Goal: Information Seeking & Learning: Find specific fact

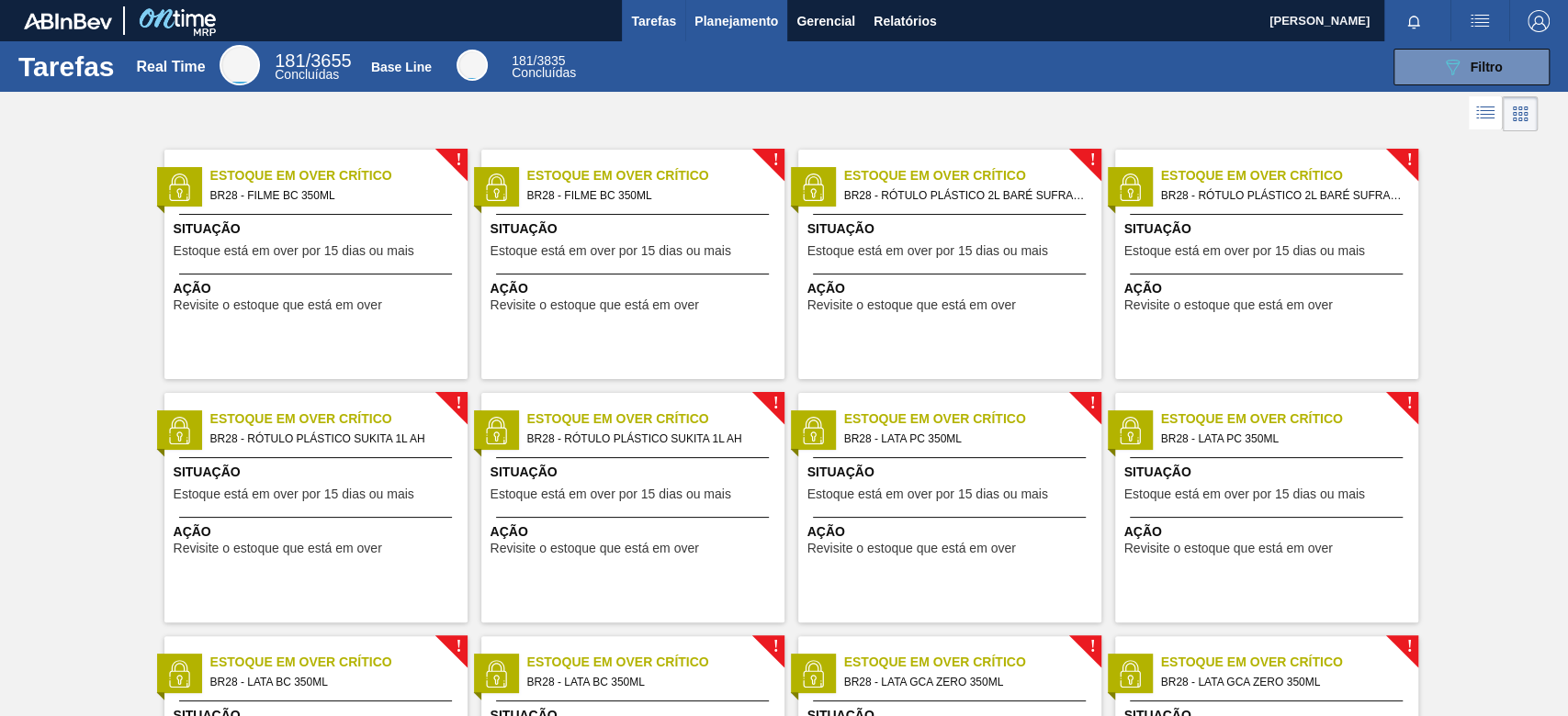
click at [750, 26] on span "Planejamento" at bounding box center [736, 21] width 84 height 22
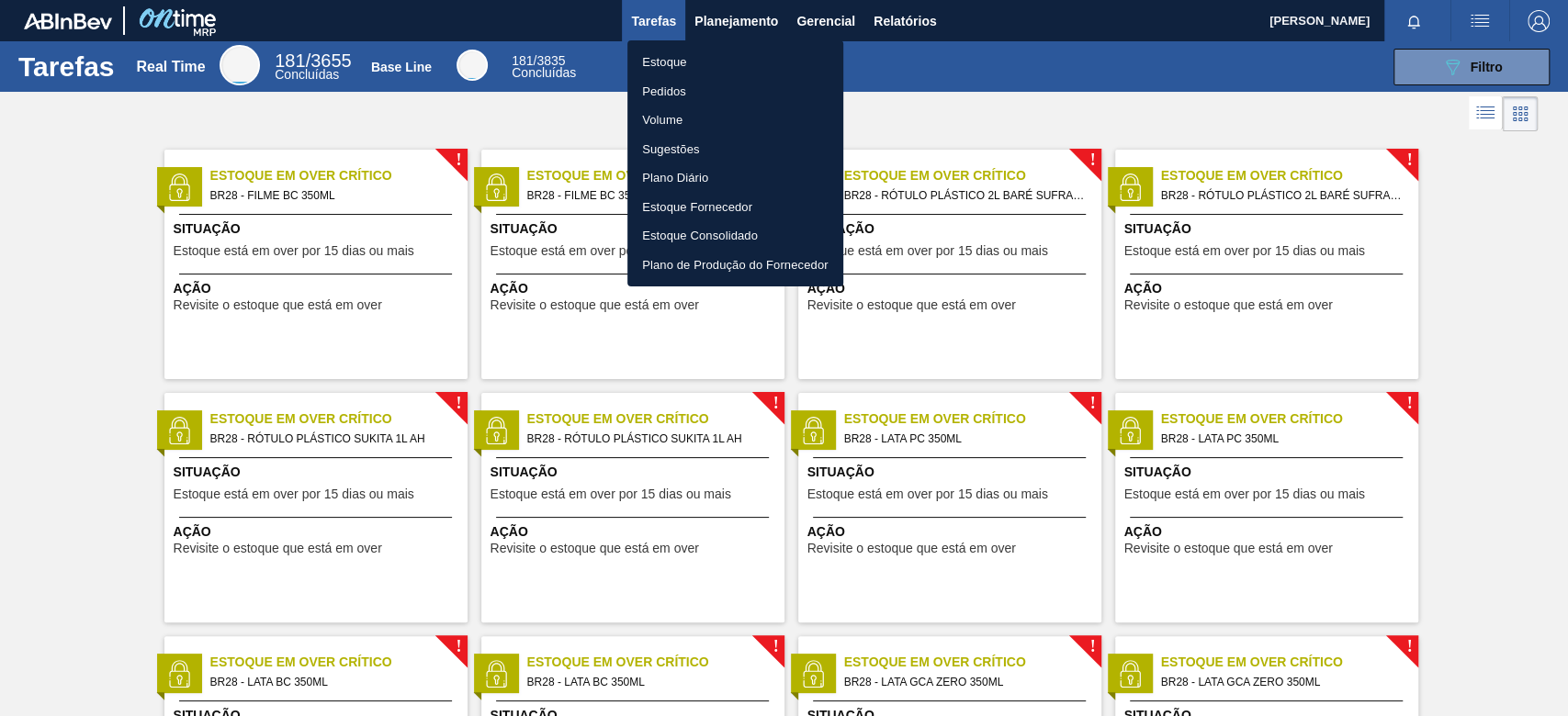
click at [702, 65] on li "Estoque" at bounding box center [735, 63] width 216 height 30
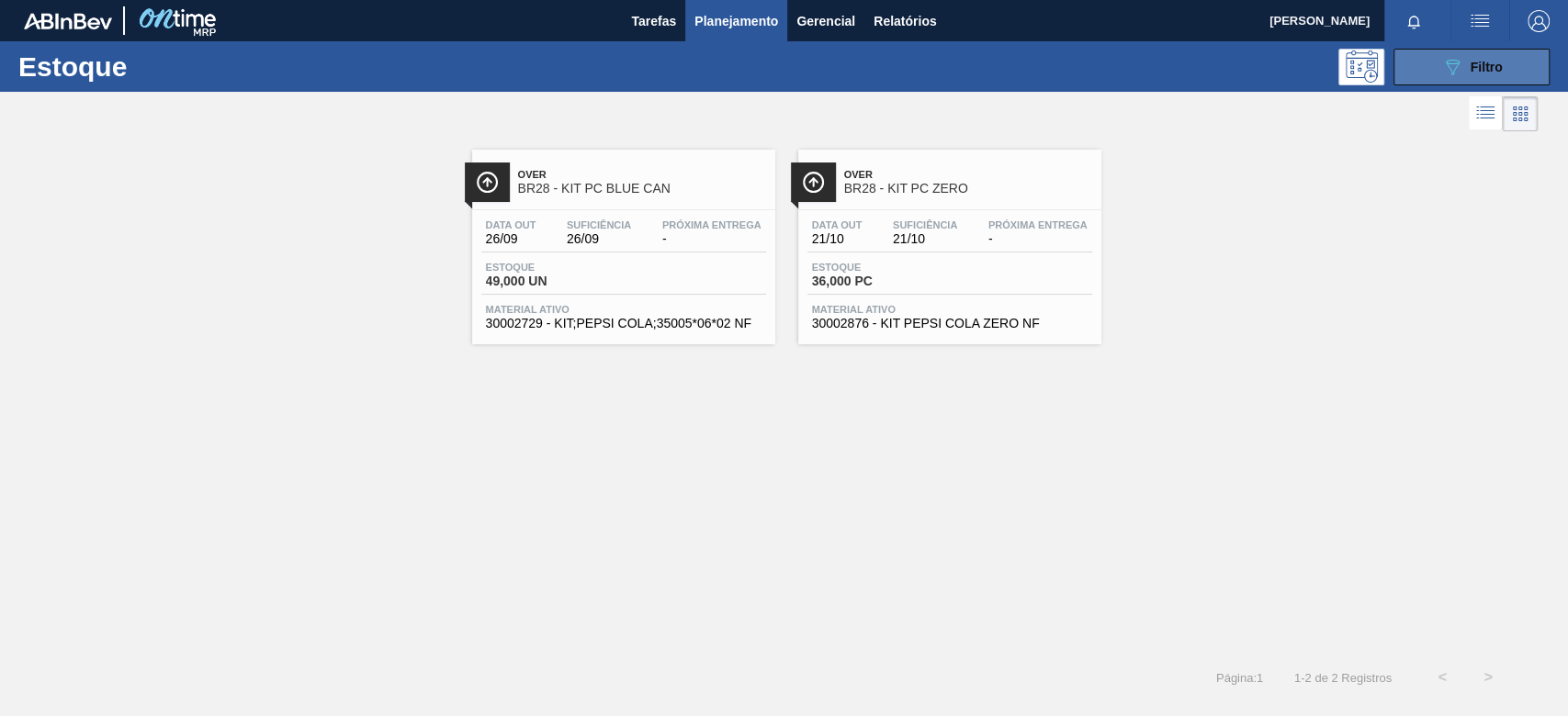
click at [1434, 66] on button "089F7B8B-B2A5-4AFE-B5C0-19BA573D28AC Filtro" at bounding box center [1471, 67] width 156 height 37
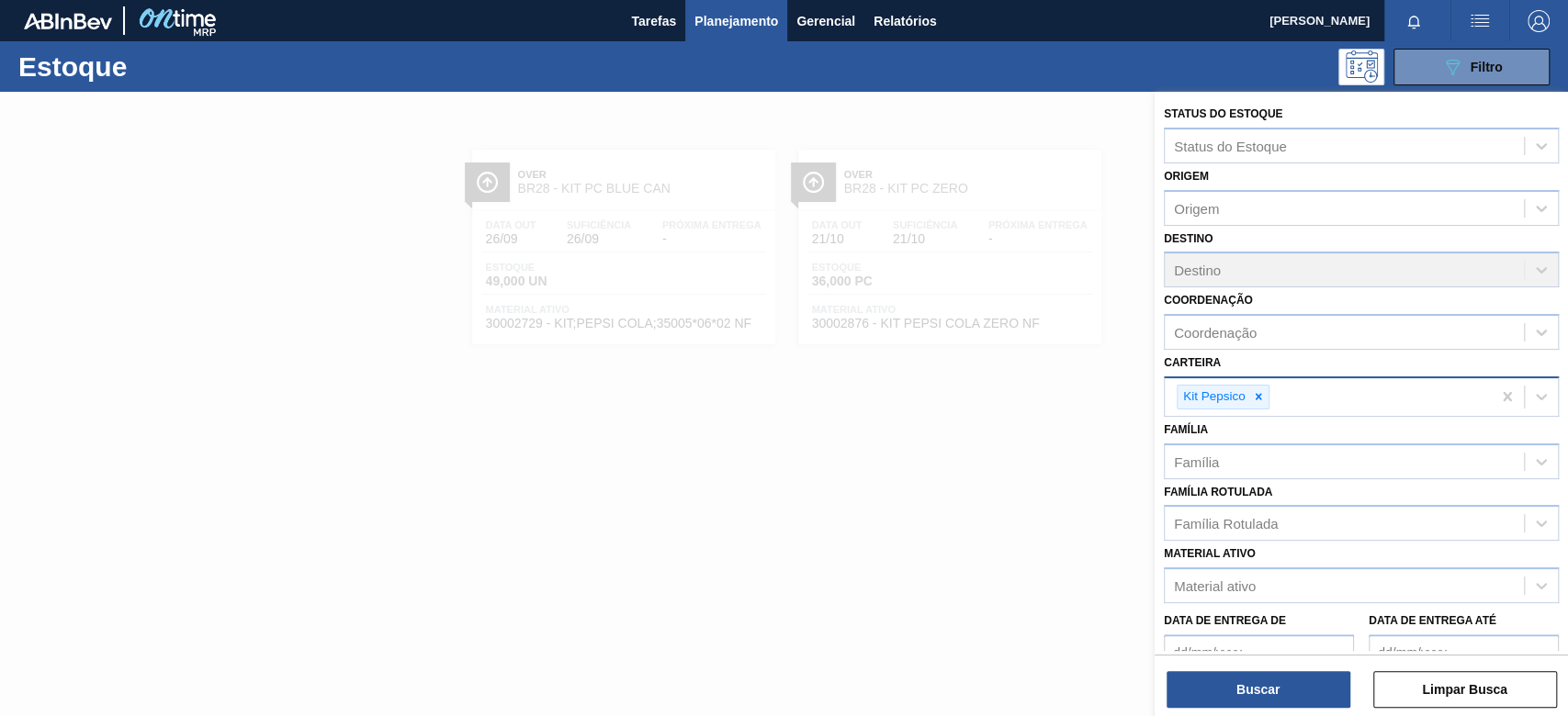
click at [1273, 402] on input "Carteira" at bounding box center [1274, 397] width 2 height 16
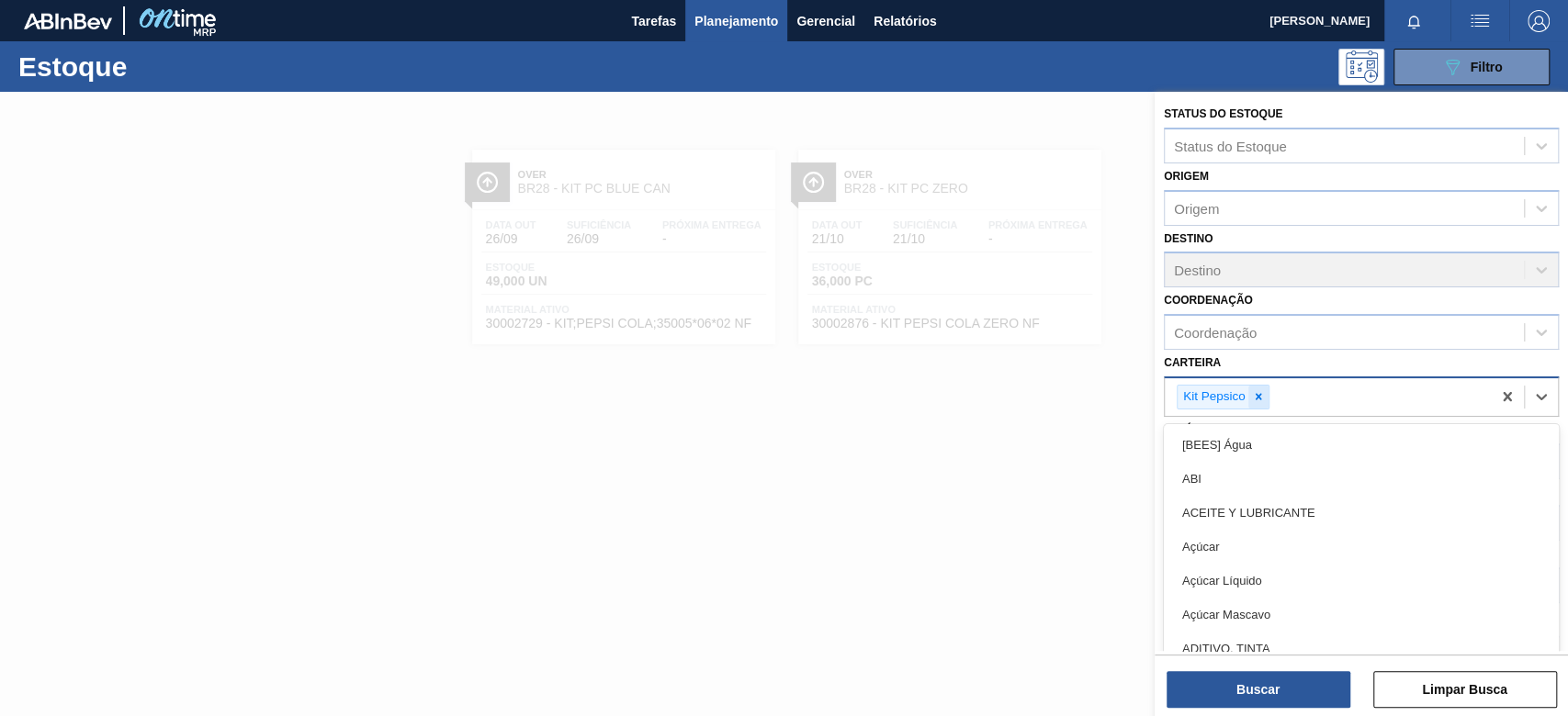
click at [1266, 397] on div at bounding box center [1258, 396] width 20 height 23
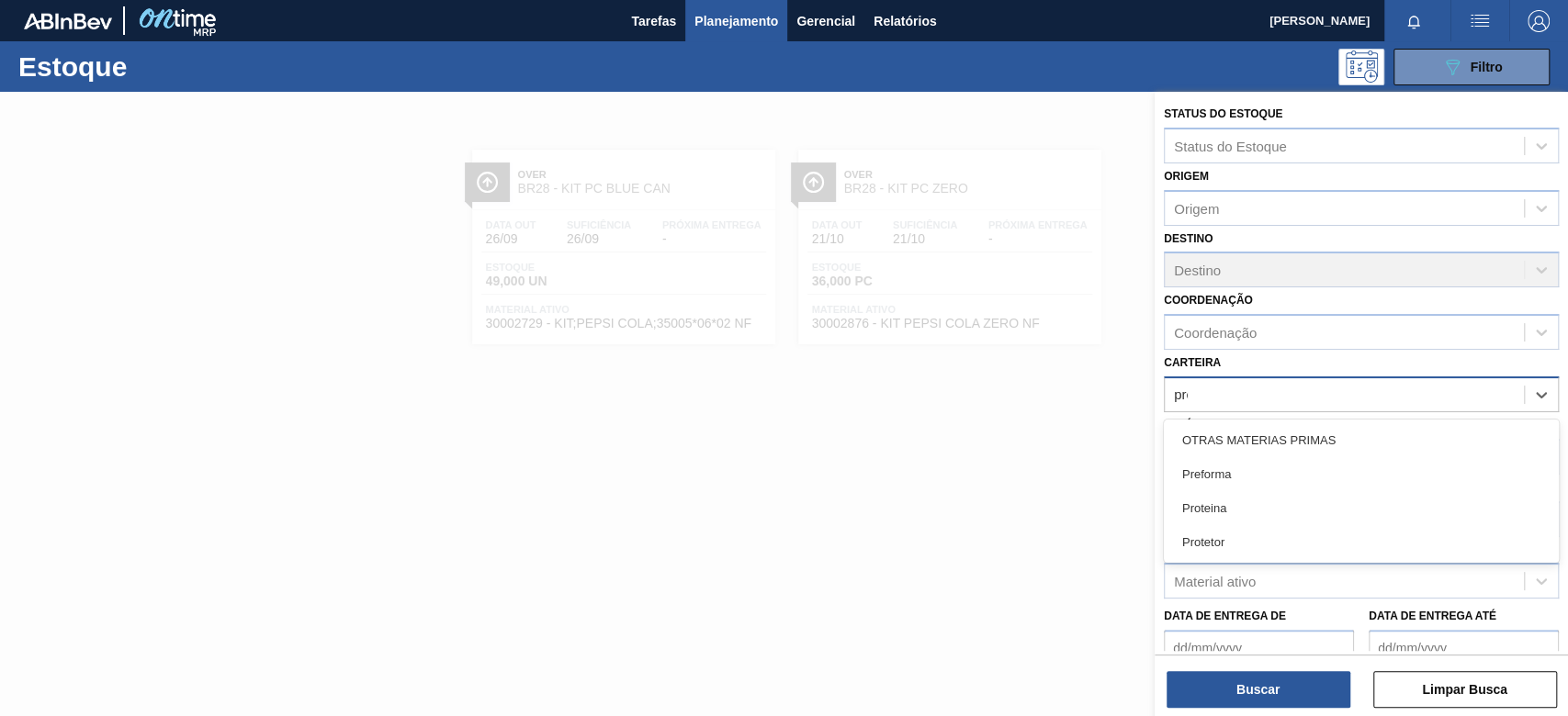
type input "pref"
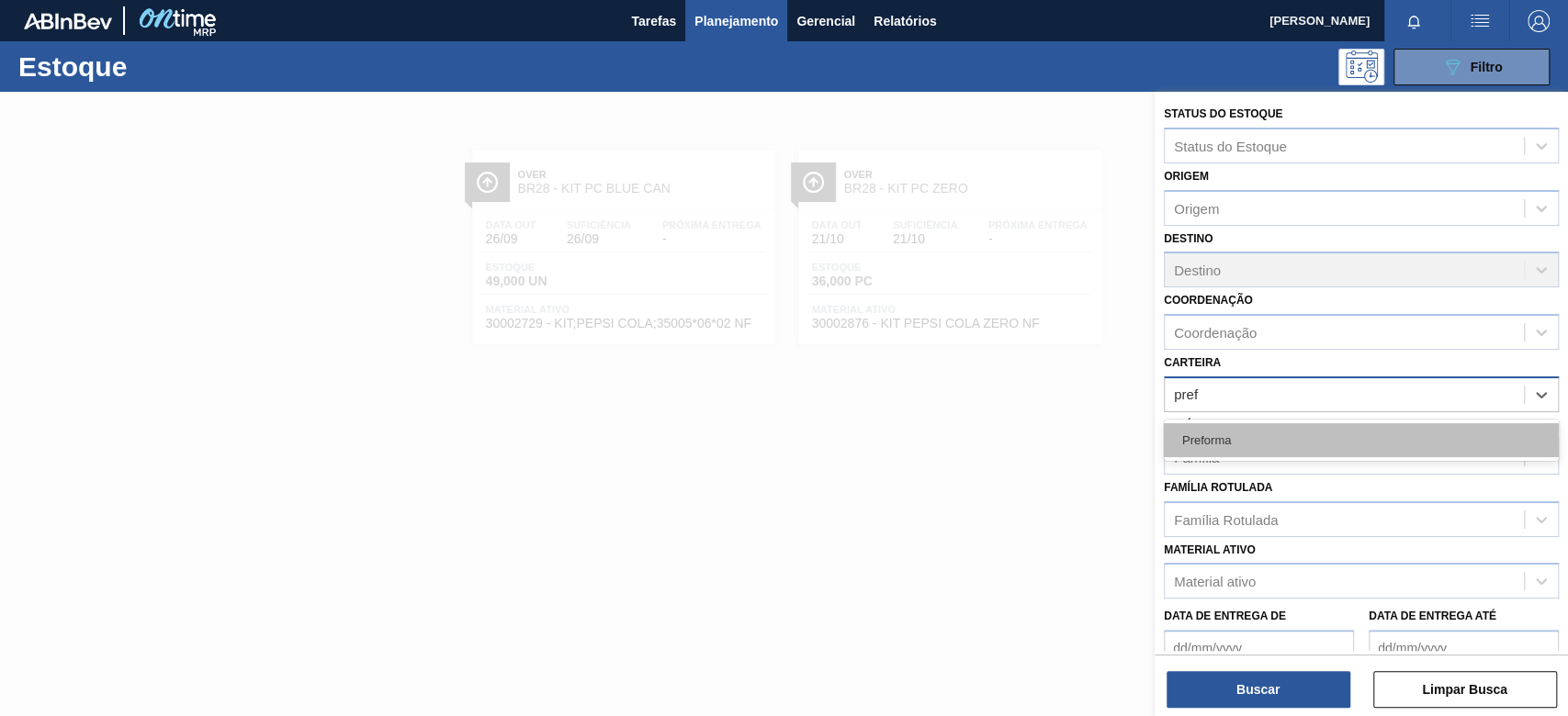
click at [1350, 440] on div "Preforma" at bounding box center [1361, 440] width 394 height 34
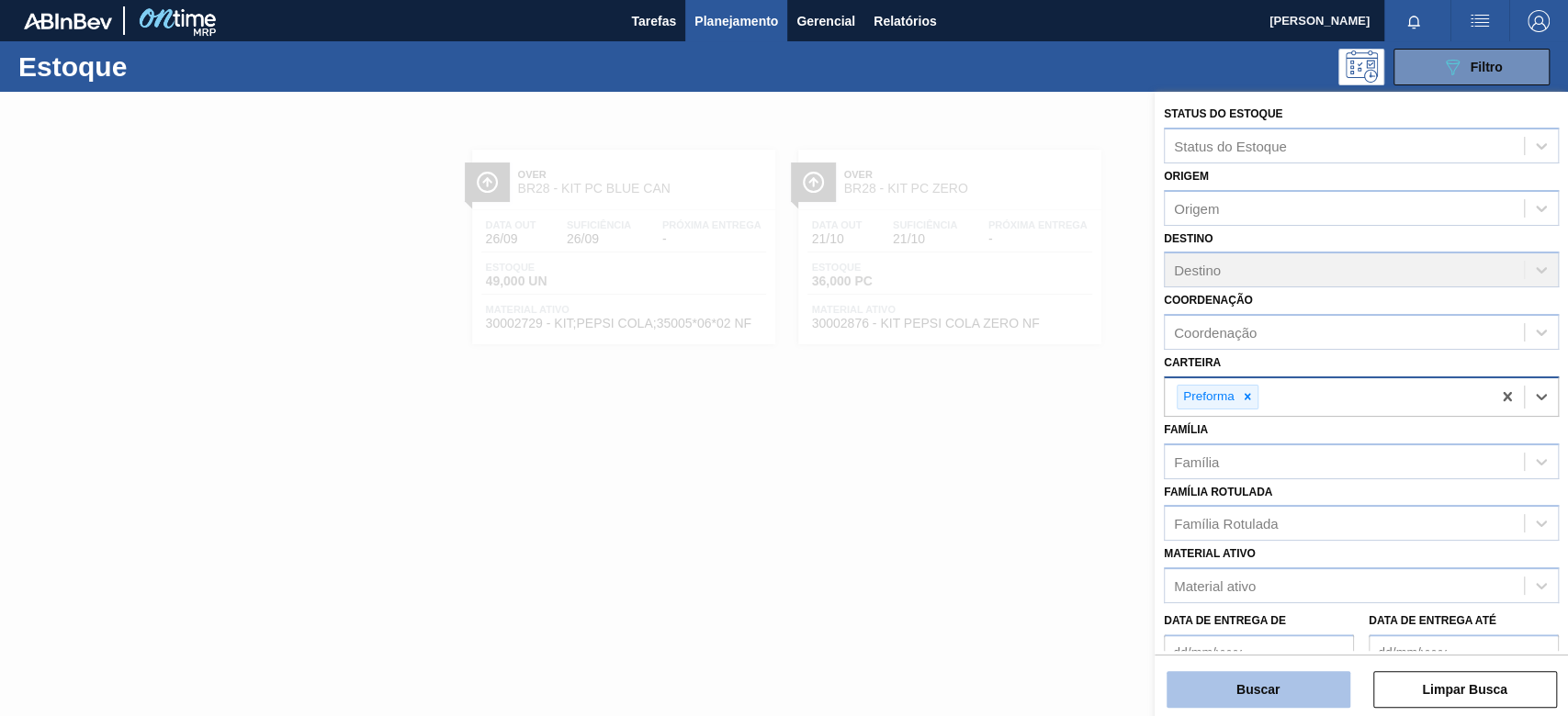
click at [1270, 706] on button "Buscar" at bounding box center [1258, 689] width 183 height 37
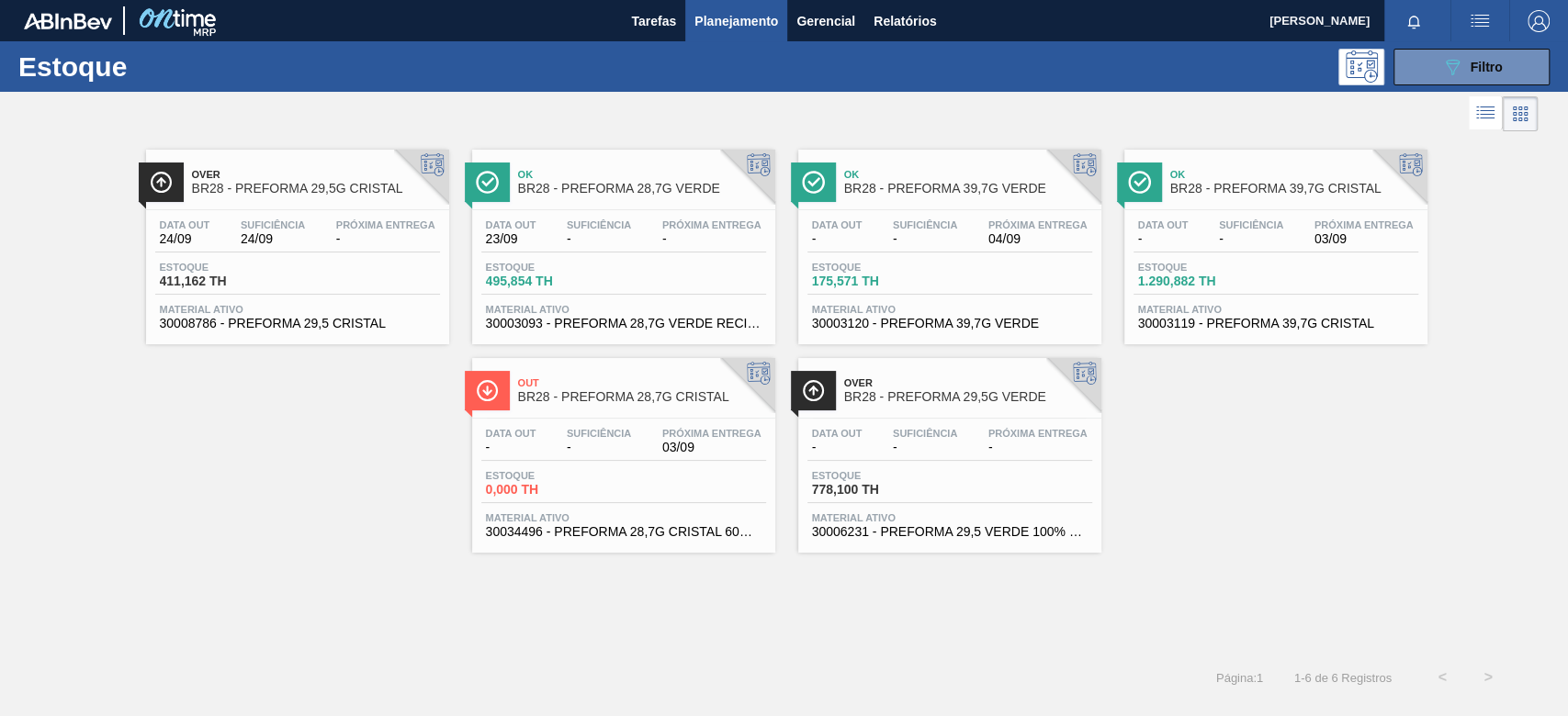
click at [982, 202] on div "Ok BR28 - PREFORMA 39,7G VERDE Data out - Suficiência - Próxima Entrega 04/09 E…" at bounding box center [949, 246] width 303 height 194
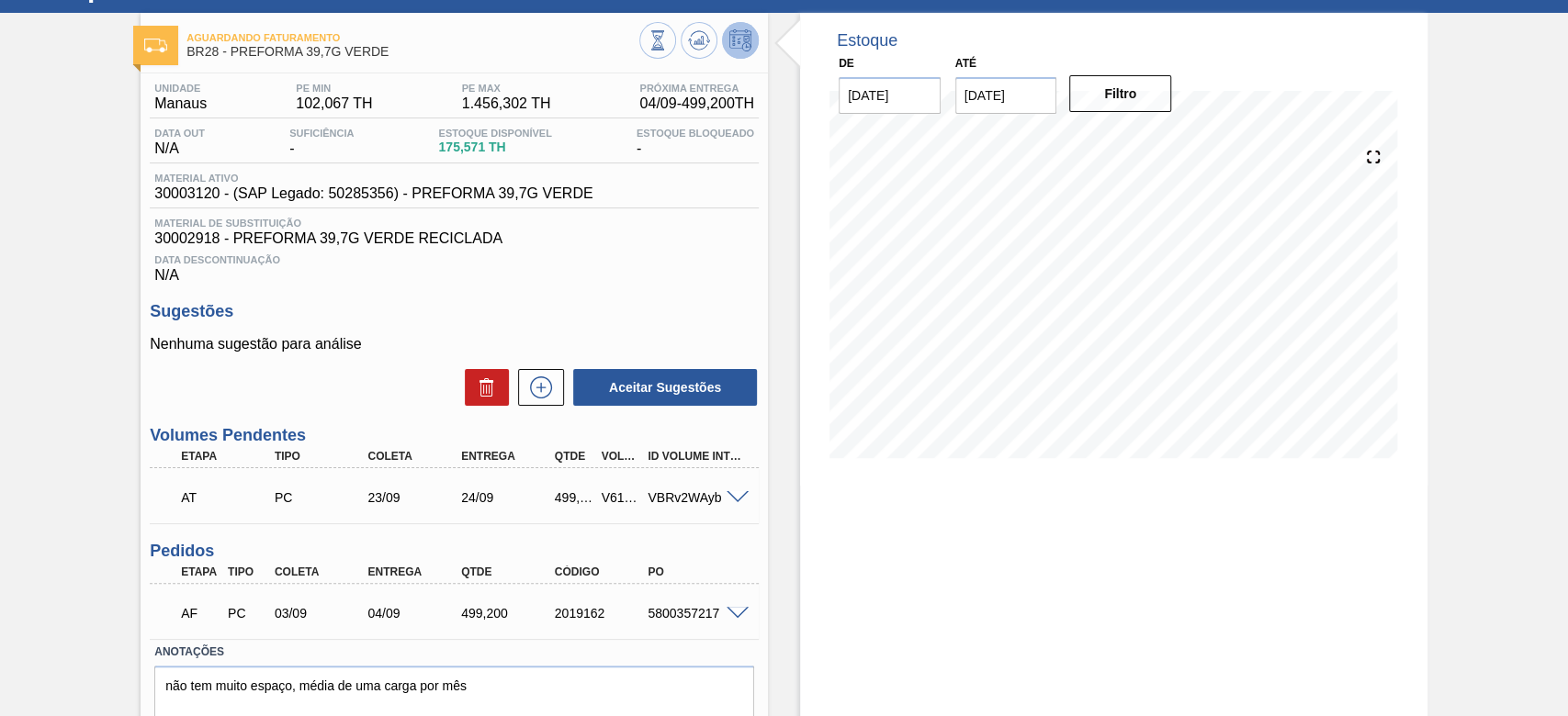
scroll to position [154, 0]
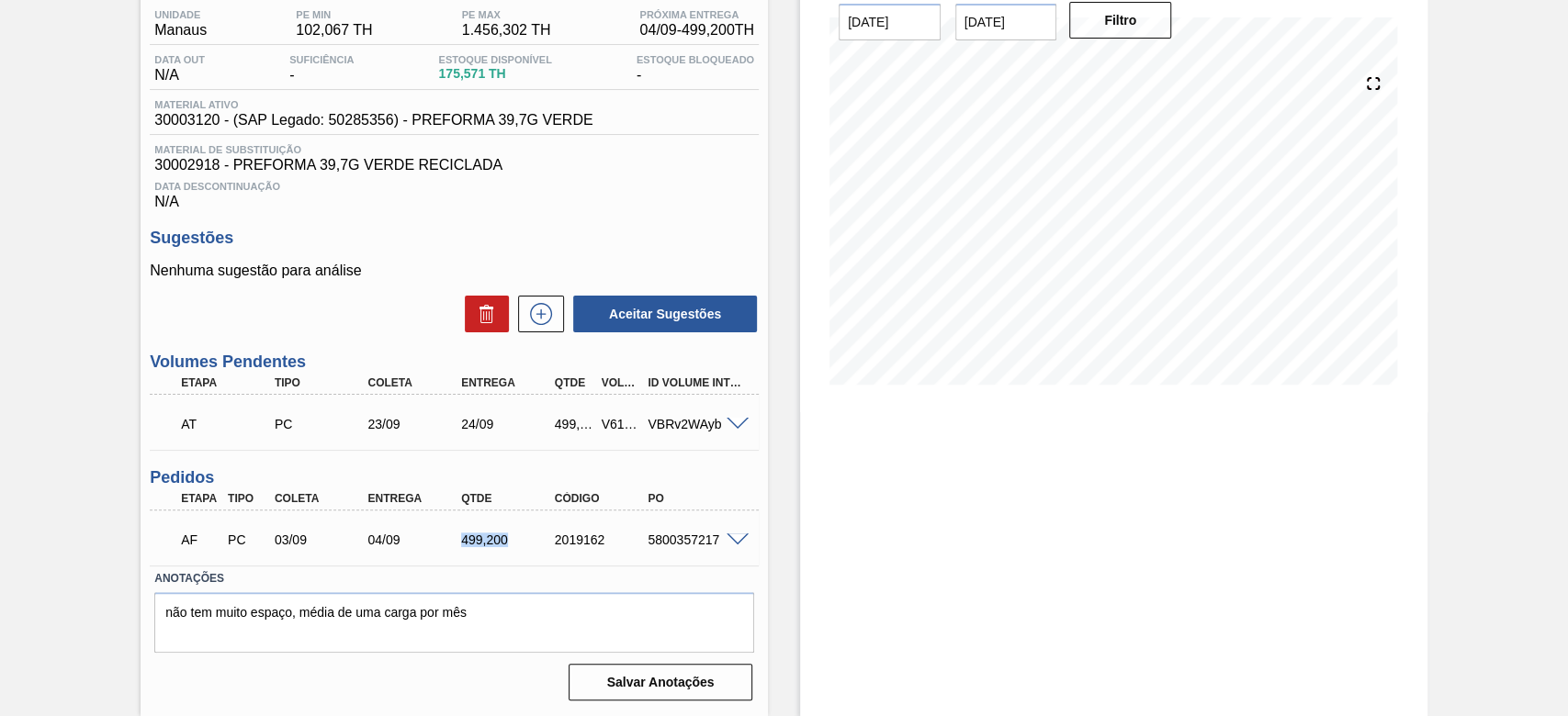
drag, startPoint x: 514, startPoint y: 541, endPoint x: 452, endPoint y: 534, distance: 62.4
click at [452, 534] on div "499,200" at bounding box center [496, 540] width 94 height 15
copy div "499,200"
click at [679, 541] on div "5800357217" at bounding box center [694, 540] width 104 height 15
click at [677, 541] on div "5800357217" at bounding box center [694, 540] width 104 height 15
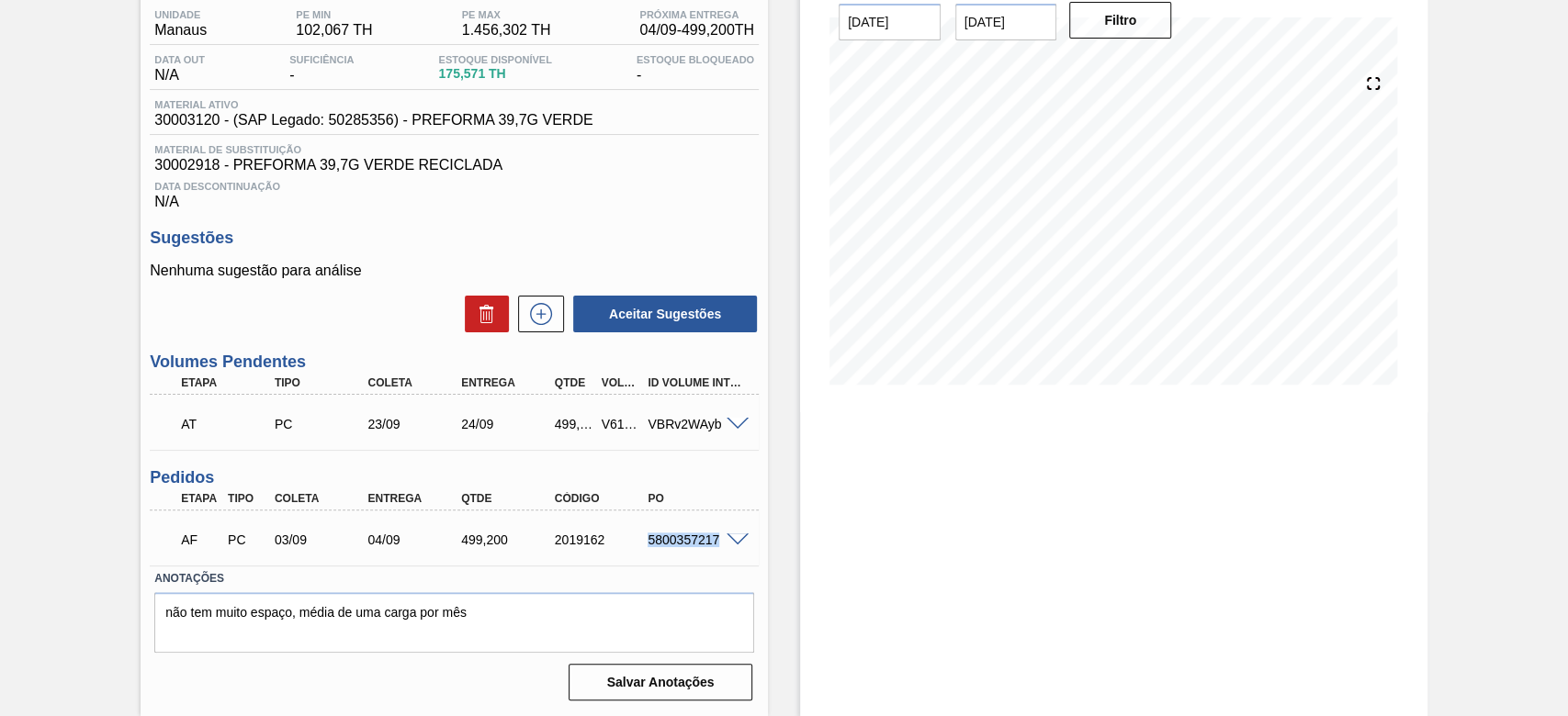
copy div "5800357217"
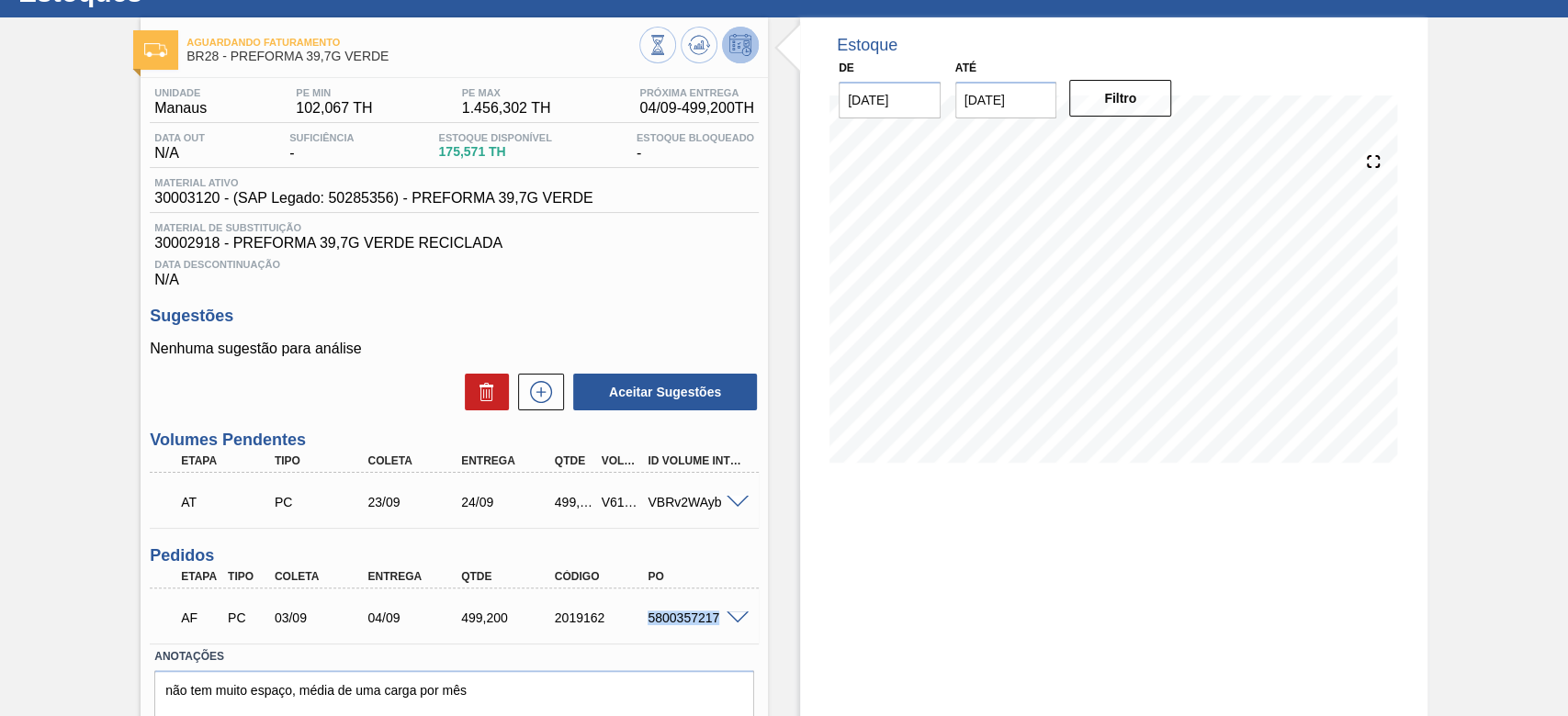
scroll to position [0, 0]
